Goal: Information Seeking & Learning: Check status

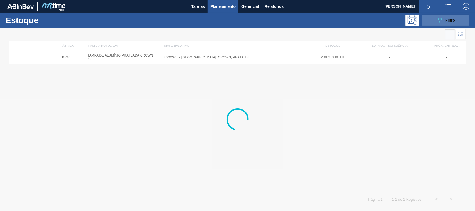
click at [438, 21] on icon "089F7B8B-B2A5-4AFE-B5C0-19BA573D28AC" at bounding box center [439, 20] width 7 height 7
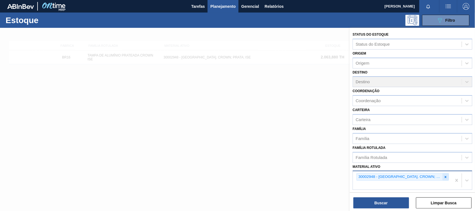
click at [444, 177] on icon at bounding box center [445, 177] width 2 height 2
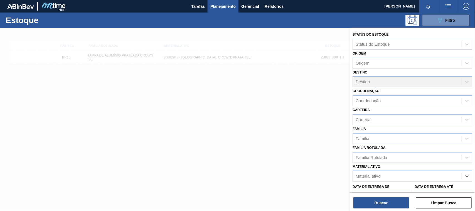
paste ativo "30012598"
type ativo "30012598"
click at [388, 188] on div "30012598 - FILME C. 800X65 SK 269ML C15 429" at bounding box center [412, 190] width 120 height 10
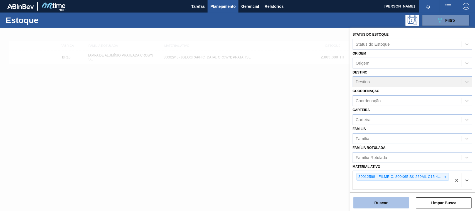
click at [377, 204] on button "Buscar" at bounding box center [381, 202] width 56 height 11
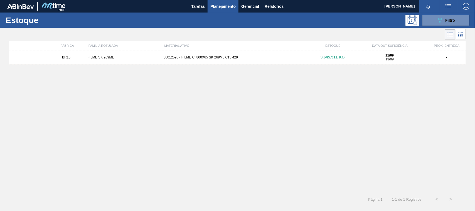
click at [232, 52] on div "BR16 FILME SK 269ML 30012598 - FILME C. 800X65 SK 269ML C15 429 3.645,511 KG 11…" at bounding box center [237, 57] width 456 height 14
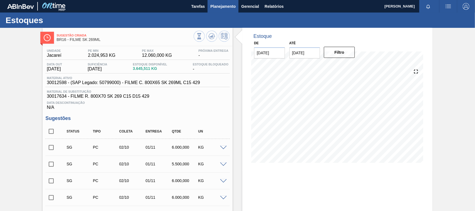
click at [220, 4] on span "Planejamento" at bounding box center [222, 6] width 25 height 7
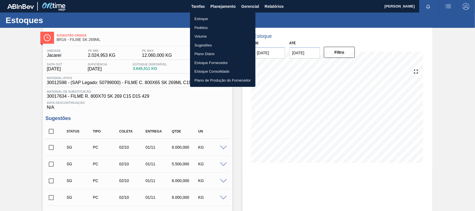
click at [208, 17] on li "Estoque" at bounding box center [222, 18] width 65 height 9
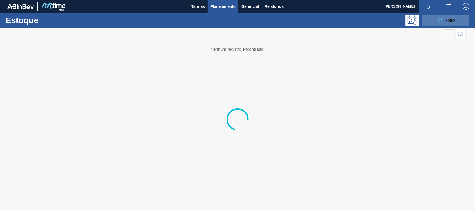
click at [438, 18] on icon "089F7B8B-B2A5-4AFE-B5C0-19BA573D28AC" at bounding box center [439, 20] width 7 height 7
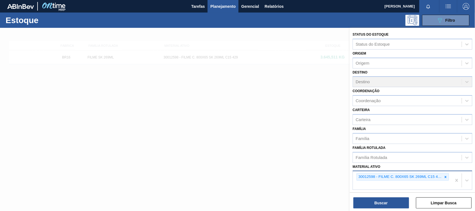
click at [437, 177] on div "30012598 - FILME C. 800X65 SK 269ML C15 429" at bounding box center [399, 176] width 86 height 7
click at [447, 175] on div "30012598 - FILME C. 800X65 SK 269ML C15 429" at bounding box center [402, 180] width 99 height 18
click at [444, 177] on div at bounding box center [445, 176] width 6 height 7
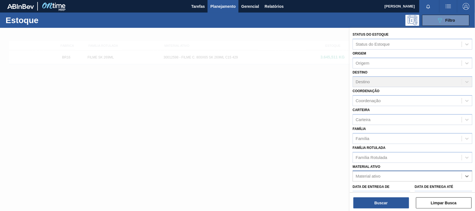
paste ativo "30034414"
type ativo "30034414"
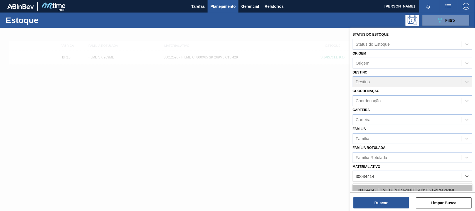
click at [388, 188] on div "30034414 - FILME CONTR 620X80 SENSES GARM 269ML" at bounding box center [412, 190] width 120 height 10
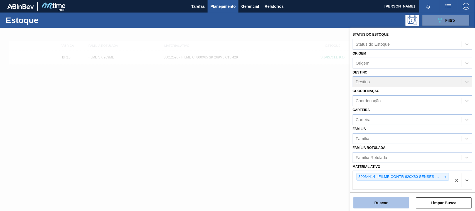
click at [383, 206] on button "Buscar" at bounding box center [381, 202] width 56 height 11
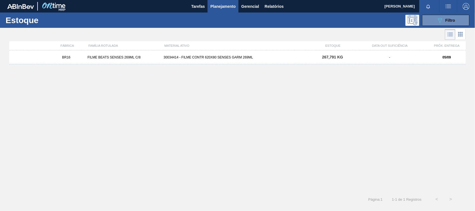
click at [238, 60] on div "BR16 FILME BEATS SENSES 269ML C/8 30034414 - FILME CONTR 620X80 SENSES GARM 269…" at bounding box center [237, 57] width 456 height 14
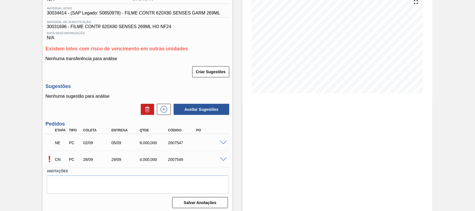
scroll to position [73, 0]
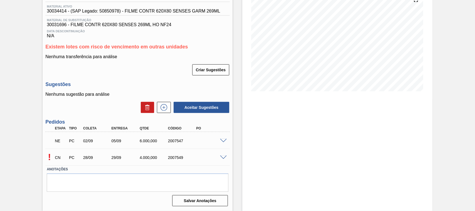
click at [223, 142] on span at bounding box center [223, 141] width 7 height 4
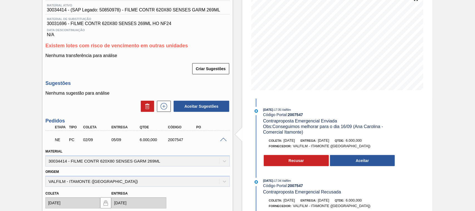
scroll to position [0, 0]
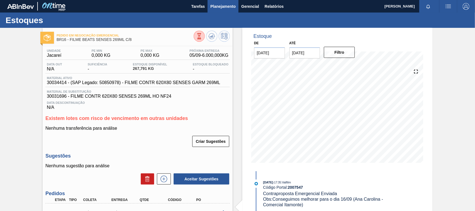
click at [215, 11] on button "Planejamento" at bounding box center [222, 6] width 31 height 13
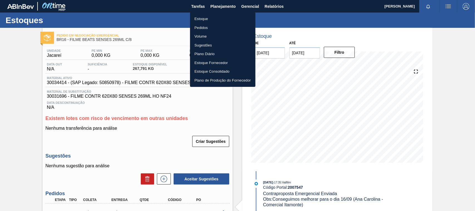
click at [195, 18] on li "Estoque" at bounding box center [222, 18] width 65 height 9
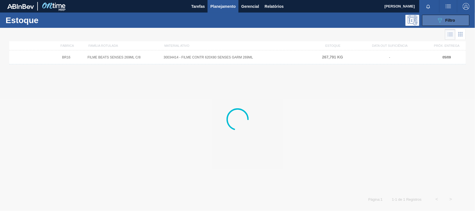
click at [430, 22] on button "089F7B8B-B2A5-4AFE-B5C0-19BA573D28AC Filtro" at bounding box center [445, 20] width 47 height 11
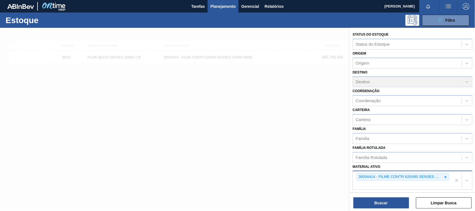
click at [443, 177] on icon at bounding box center [445, 177] width 4 height 4
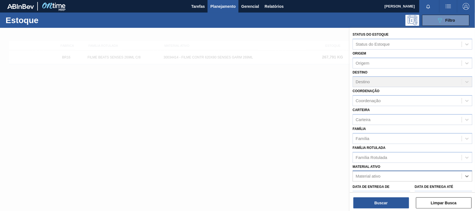
paste ativo "30033775"
type ativo "30033775"
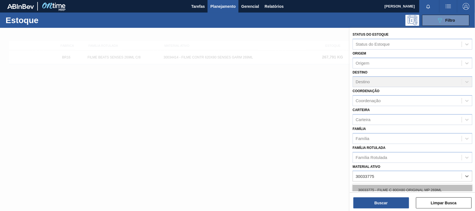
click at [397, 185] on div "30033775 - FILME C 800X80 ORIGINAL MP 269ML" at bounding box center [412, 190] width 120 height 10
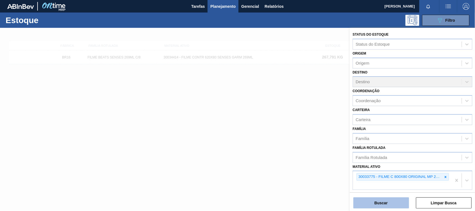
click at [386, 206] on button "Buscar" at bounding box center [381, 202] width 56 height 11
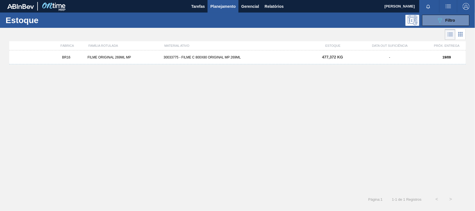
click at [257, 60] on div "BR16 FILME ORIGINAL 269ML MP 30033775 - FILME C 800X80 ORIGINAL MP 269ML 477,37…" at bounding box center [237, 57] width 456 height 14
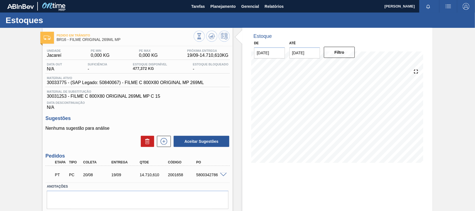
click at [220, 175] on span at bounding box center [223, 175] width 7 height 4
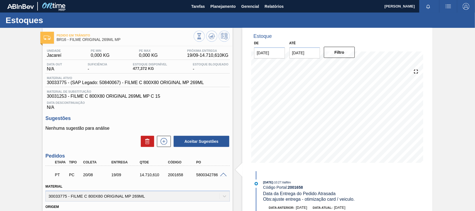
scroll to position [35, 0]
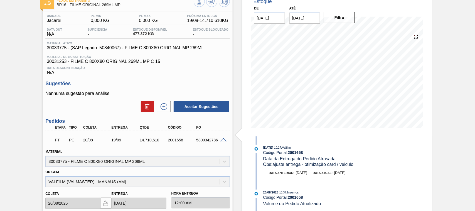
click at [202, 143] on div "PT PC 20/08 19/09 14.710,610 2001658 5800342786" at bounding box center [136, 139] width 170 height 11
copy div "5800342786"
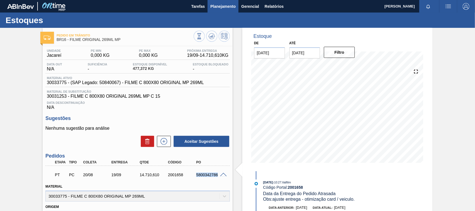
click at [211, 9] on span "Planejamento" at bounding box center [222, 6] width 25 height 7
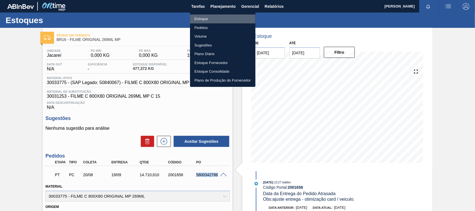
drag, startPoint x: 199, startPoint y: 17, endPoint x: 364, endPoint y: 22, distance: 164.9
click at [199, 17] on li "Estoque" at bounding box center [222, 18] width 65 height 9
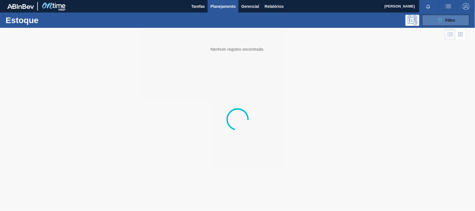
click at [447, 22] on div "089F7B8B-B2A5-4AFE-B5C0-19BA573D28AC Filtro" at bounding box center [445, 20] width 19 height 7
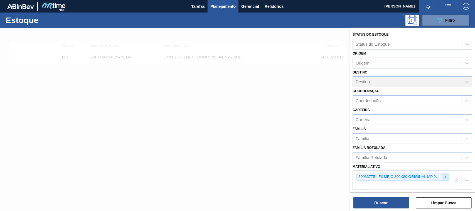
click at [443, 177] on icon at bounding box center [445, 177] width 4 height 4
paste ativo "30034772"
type ativo "30034772"
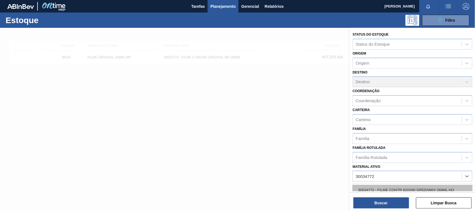
click at [399, 185] on div "30034772 - FILME CONTR 620X80 GREENMIX 269ML HO" at bounding box center [412, 190] width 120 height 10
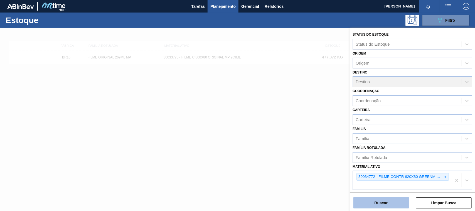
click at [394, 199] on button "Buscar" at bounding box center [381, 202] width 56 height 11
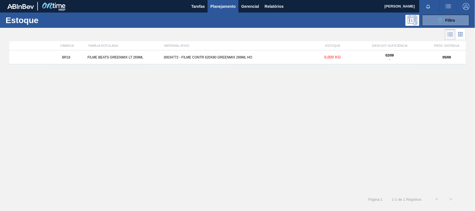
click at [244, 55] on div "30034772 - FILME CONTR 620X80 GREENMIX 269ML HO" at bounding box center [237, 57] width 152 height 4
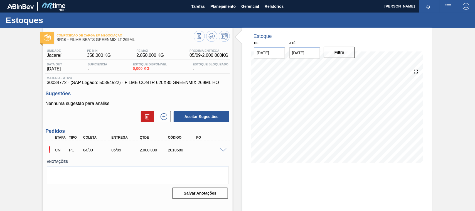
click at [222, 149] on span at bounding box center [223, 150] width 7 height 4
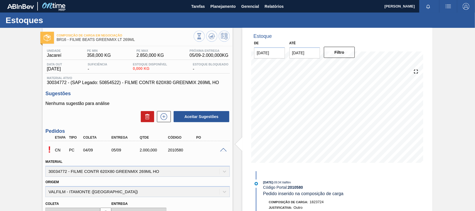
click at [177, 152] on div "2010580" at bounding box center [182, 150] width 31 height 4
copy div "2010580"
click at [226, 11] on button "Planejamento" at bounding box center [222, 6] width 31 height 13
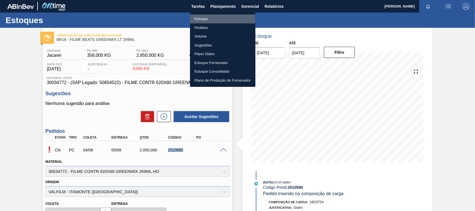
click at [206, 18] on li "Estoque" at bounding box center [222, 18] width 65 height 9
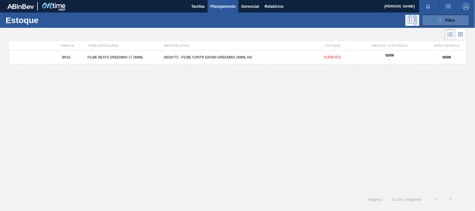
click at [446, 19] on span "Filtro" at bounding box center [450, 20] width 10 height 4
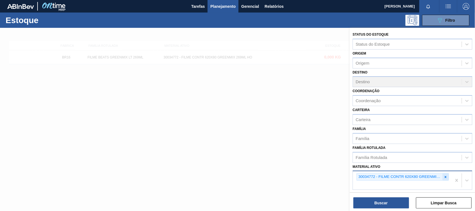
click at [445, 175] on icon at bounding box center [445, 177] width 4 height 4
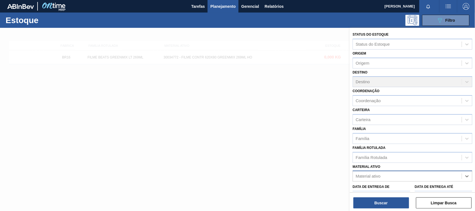
paste ativo "30033934"
type ativo "30033934"
click at [406, 187] on div "30033934 - ROLHA MET BRAH QR CODE 021CX105" at bounding box center [412, 190] width 120 height 10
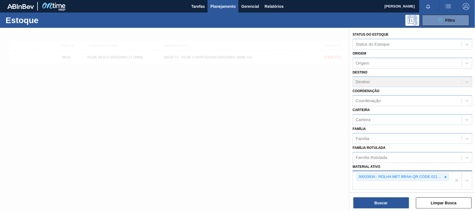
drag, startPoint x: 391, startPoint y: 199, endPoint x: 340, endPoint y: 164, distance: 62.2
click at [391, 199] on button "Buscar" at bounding box center [381, 202] width 56 height 11
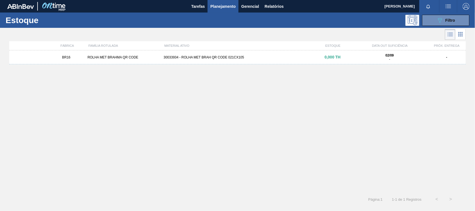
click at [366, 61] on div "02/09 -" at bounding box center [389, 57] width 71 height 8
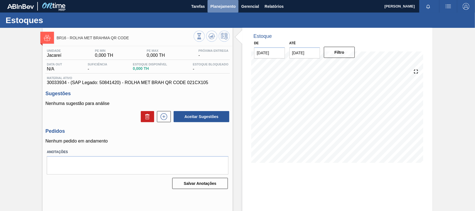
click at [216, 9] on span "Planejamento" at bounding box center [222, 6] width 25 height 7
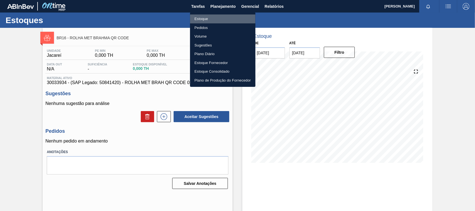
click at [212, 18] on li "Estoque" at bounding box center [222, 18] width 65 height 9
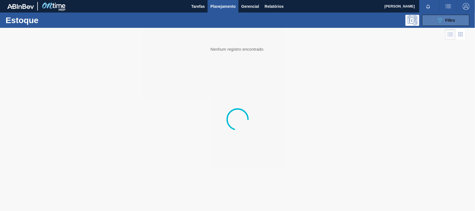
click at [431, 21] on button "089F7B8B-B2A5-4AFE-B5C0-19BA573D28AC Filtro" at bounding box center [445, 20] width 47 height 11
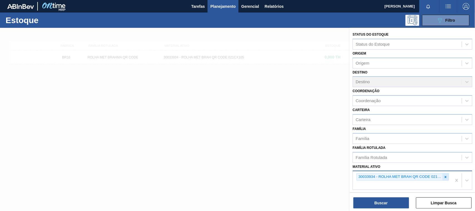
click at [445, 175] on icon at bounding box center [445, 177] width 4 height 4
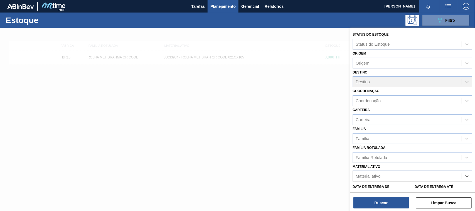
paste ativo "30034297"
type ativo "30034297"
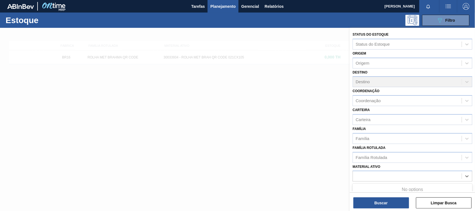
click at [382, 173] on div "30034297" at bounding box center [407, 176] width 109 height 8
click at [382, 173] on div "Material ativo" at bounding box center [407, 176] width 109 height 8
paste ativo "30034297"
type ativo "30034297"
click at [444, 175] on icon at bounding box center [445, 177] width 4 height 4
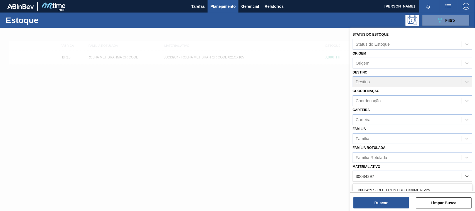
click at [391, 184] on div "30034297 - ROT FRONT BUD 330ML NIV25" at bounding box center [412, 190] width 120 height 13
click at [390, 185] on div "30034297 - ROT FRONT BUD 330ML NIV25" at bounding box center [412, 190] width 120 height 10
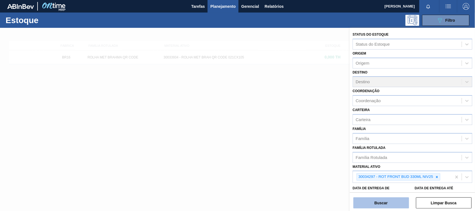
click at [387, 201] on button "Buscar" at bounding box center [381, 202] width 56 height 11
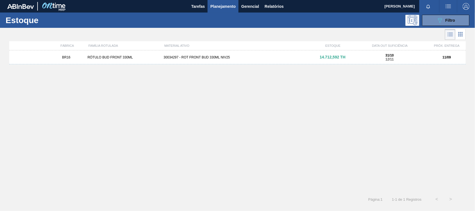
click at [230, 60] on div "BR16 RÓTULO BUD FRONT 330ML 30034297 - ROT FRONT BUD 330ML NIV25 14.712,592 TH …" at bounding box center [237, 57] width 456 height 14
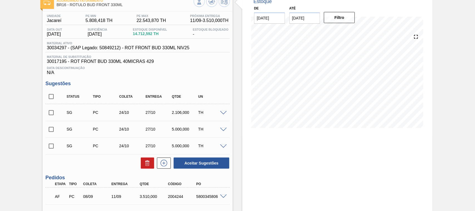
scroll to position [70, 0]
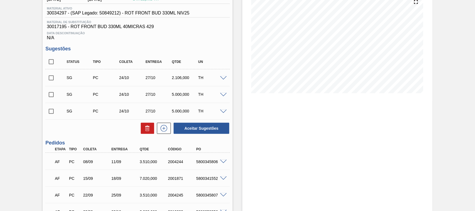
click at [204, 162] on div "5800345806" at bounding box center [210, 161] width 31 height 4
copy div "5800345806"
click at [138, 158] on div "AF PC 08/09 11/09 3.510,000 2004244 5800345806" at bounding box center [136, 160] width 170 height 11
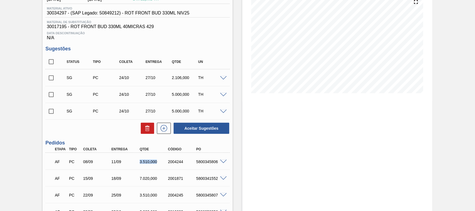
copy div "3.510,000"
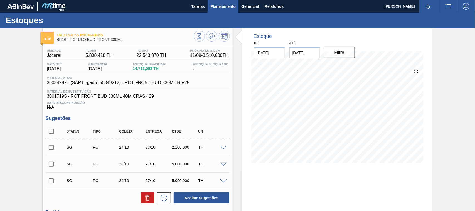
click at [217, 10] on button "Planejamento" at bounding box center [222, 6] width 31 height 13
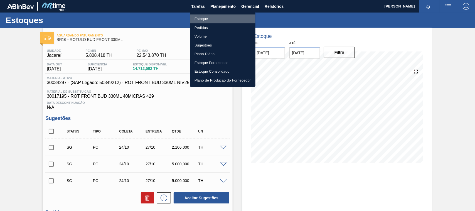
click at [200, 20] on li "Estoque" at bounding box center [222, 18] width 65 height 9
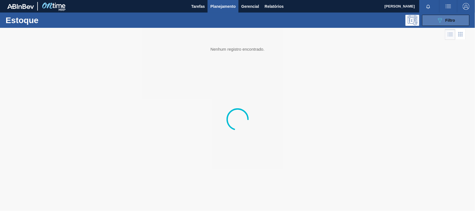
drag, startPoint x: 438, startPoint y: 21, endPoint x: 434, endPoint y: 22, distance: 4.9
click at [434, 22] on button "089F7B8B-B2A5-4AFE-B5C0-19BA573D28AC Filtro" at bounding box center [445, 20] width 47 height 11
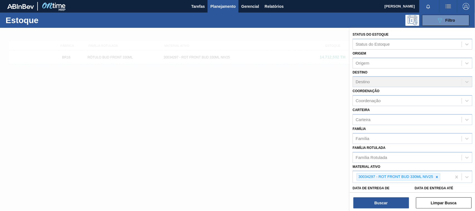
click at [437, 176] on icon at bounding box center [437, 177] width 2 height 2
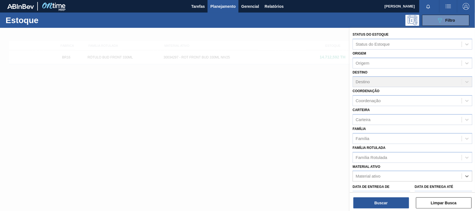
paste ativo "30034418"
type ativo "30034418"
click at [387, 187] on div "30034418 - CX CARTAO SENSES GARMINO 269ML LN C6" at bounding box center [412, 190] width 120 height 10
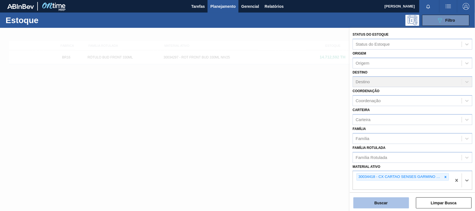
click at [385, 205] on button "Buscar" at bounding box center [381, 202] width 56 height 11
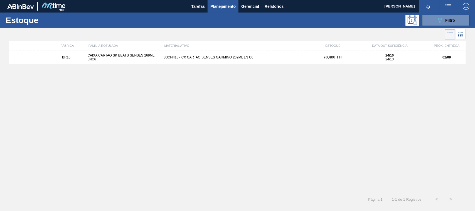
click at [202, 63] on div "BR16 CAIXA CARTAO SK BEATS SENSES 269ML LNC6 30034418 - CX CARTAO SENSES GARMIN…" at bounding box center [237, 57] width 456 height 14
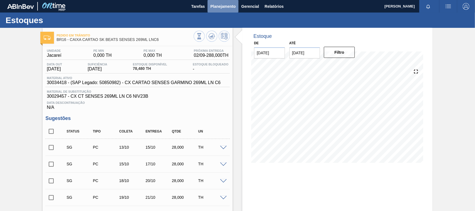
click at [220, 10] on button "Planejamento" at bounding box center [222, 6] width 31 height 13
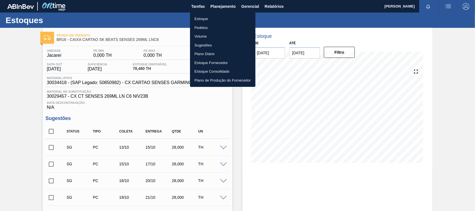
click at [204, 15] on li "Estoque" at bounding box center [222, 18] width 65 height 9
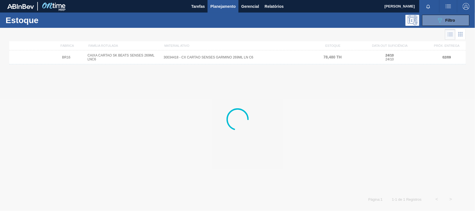
drag, startPoint x: 439, startPoint y: 21, endPoint x: 424, endPoint y: 50, distance: 32.3
click at [439, 21] on icon at bounding box center [440, 20] width 4 height 5
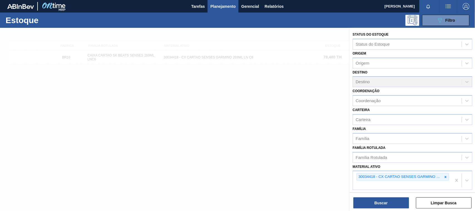
click at [444, 175] on icon at bounding box center [445, 177] width 4 height 4
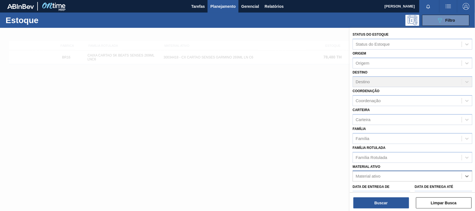
paste ativo "30034297"
type ativo "30034297"
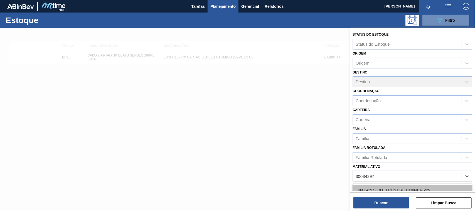
click at [415, 186] on div "30034297 - ROT FRONT BUD 330ML NIV25" at bounding box center [412, 190] width 120 height 10
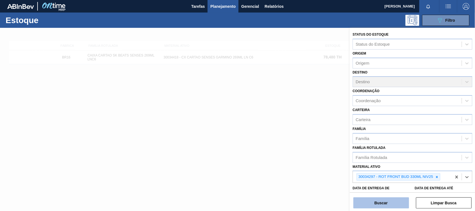
click at [396, 202] on button "Buscar" at bounding box center [381, 202] width 56 height 11
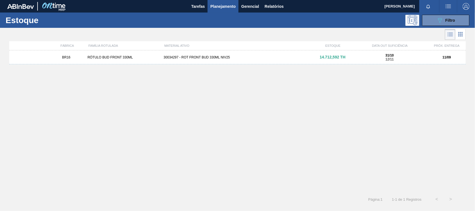
click at [209, 61] on div "BR16 RÓTULO BUD FRONT 330ML 30034297 - ROT FRONT BUD 330ML NIV25 14.712,592 TH …" at bounding box center [237, 57] width 456 height 14
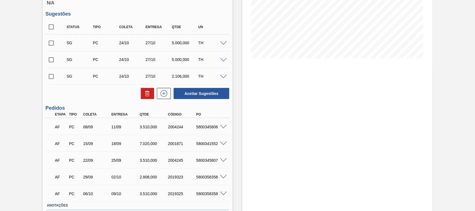
scroll to position [139, 0]
